Goal: Task Accomplishment & Management: Manage account settings

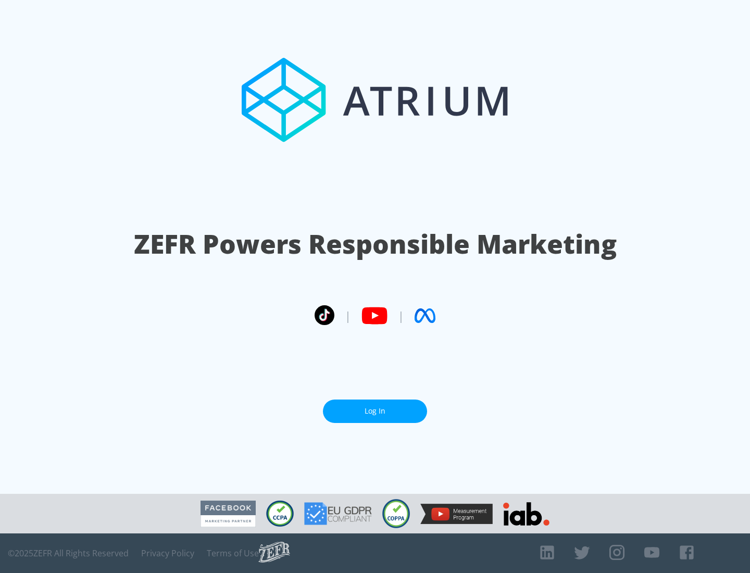
click at [375, 411] on link "Log In" at bounding box center [375, 411] width 104 height 23
